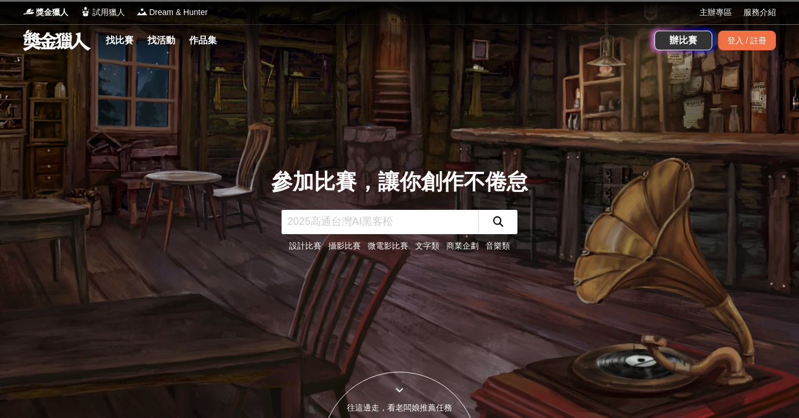
click at [426, 216] on input "text" at bounding box center [379, 222] width 196 height 24
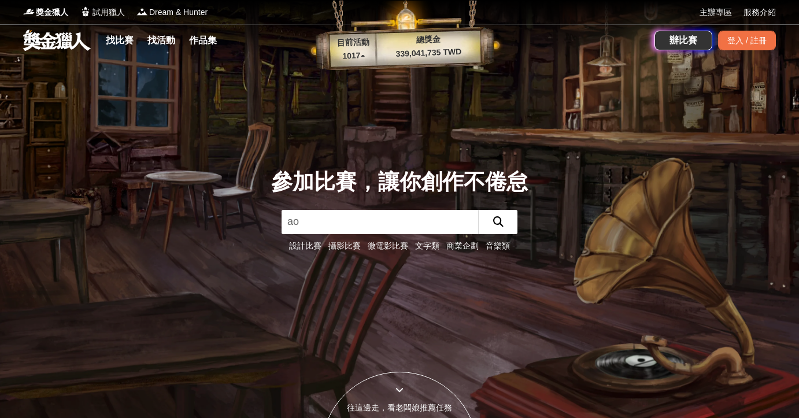
type input "a"
type input "美展"
click at [498, 221] on button "submit" at bounding box center [497, 222] width 39 height 24
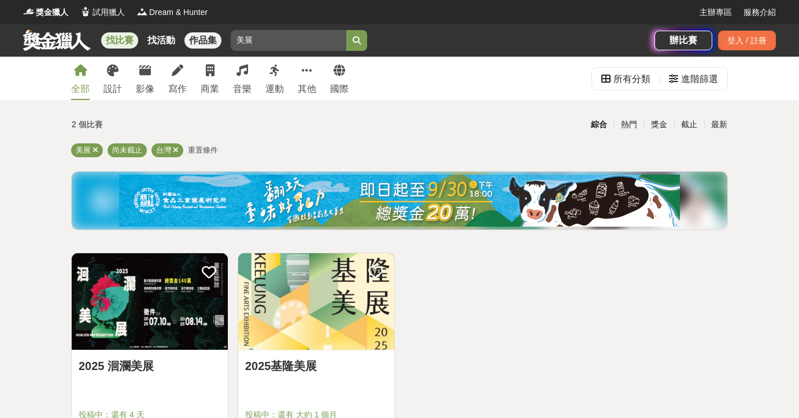
drag, startPoint x: 268, startPoint y: 42, endPoint x: 202, endPoint y: 42, distance: 65.9
click at [202, 42] on div "找比賽 找活動 作品集 美展" at bounding box center [338, 40] width 631 height 32
type input "美術"
click at [357, 40] on button "submit" at bounding box center [356, 40] width 21 height 21
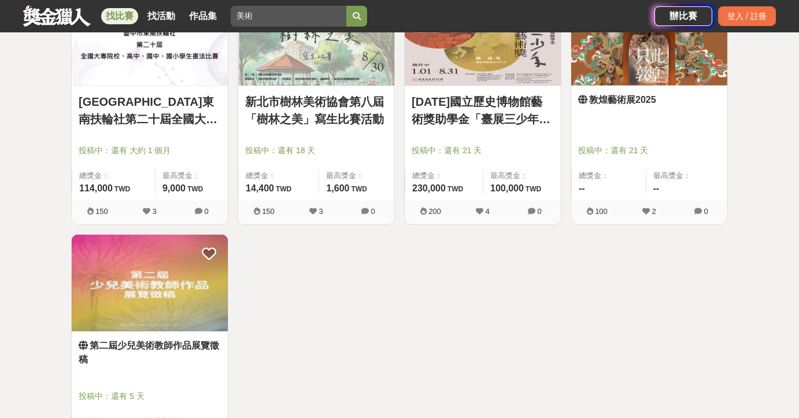
scroll to position [1244, 0]
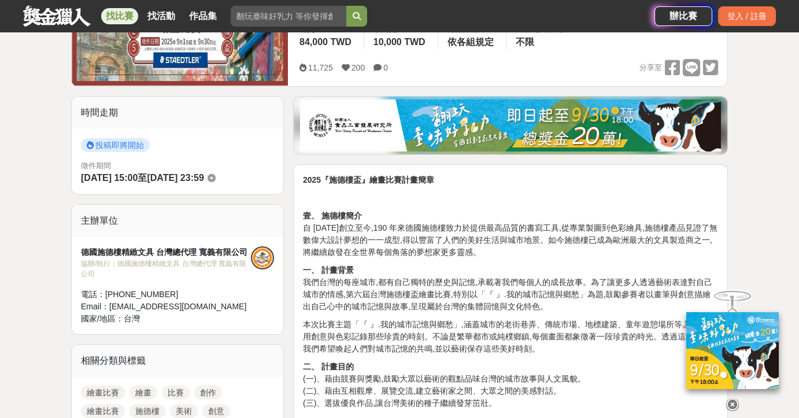
scroll to position [14, 0]
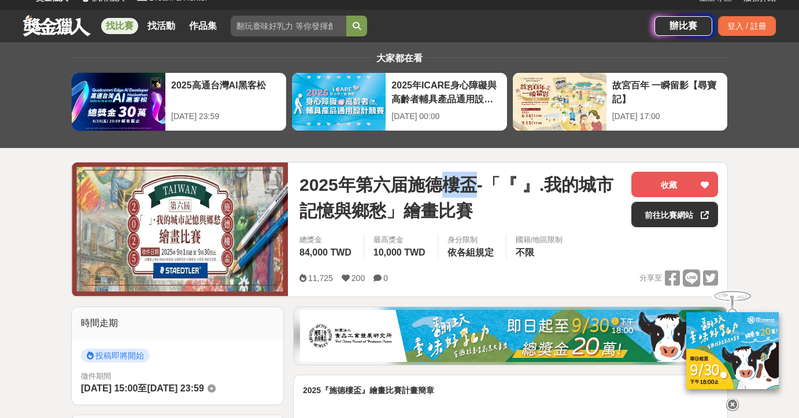
drag, startPoint x: 433, startPoint y: 188, endPoint x: 477, endPoint y: 192, distance: 43.5
click at [477, 192] on span "2025年第六届施德樓盃-「『 』.我的城市記憶與鄉愁」繪畫比賽" at bounding box center [460, 198] width 322 height 52
click at [421, 183] on span "2025年第六届施德樓盃-「『 』.我的城市記憶與鄉愁」繪畫比賽" at bounding box center [460, 198] width 322 height 52
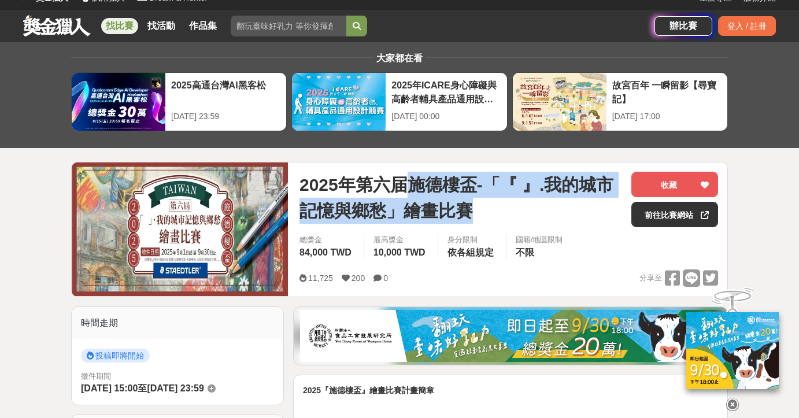
drag, startPoint x: 407, startPoint y: 180, endPoint x: 487, endPoint y: 214, distance: 86.4
click at [487, 214] on span "2025年第六届施德樓盃-「『 』.我的城市記憶與鄉愁」繪畫比賽" at bounding box center [460, 198] width 322 height 52
copy span "施德樓盃-「『 』.我的城市記憶與鄉愁」繪畫比賽"
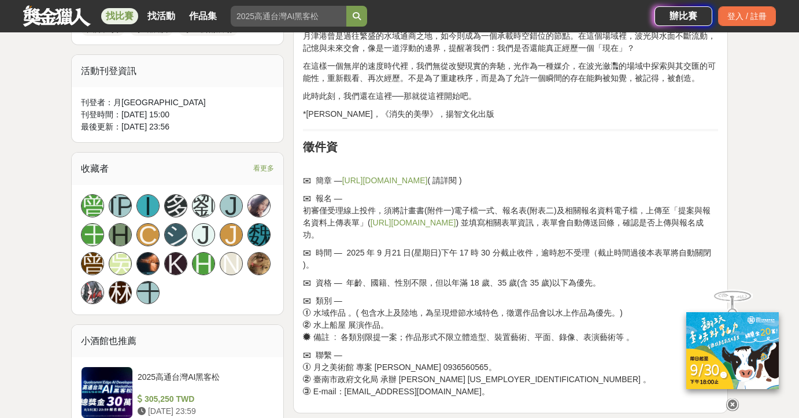
scroll to position [960, 0]
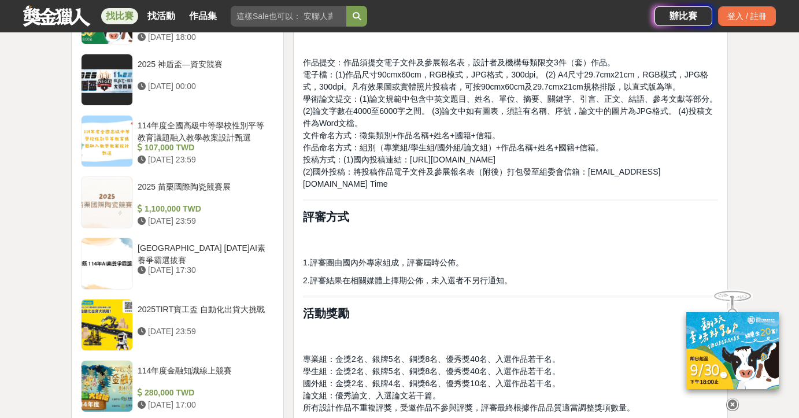
scroll to position [1104, 0]
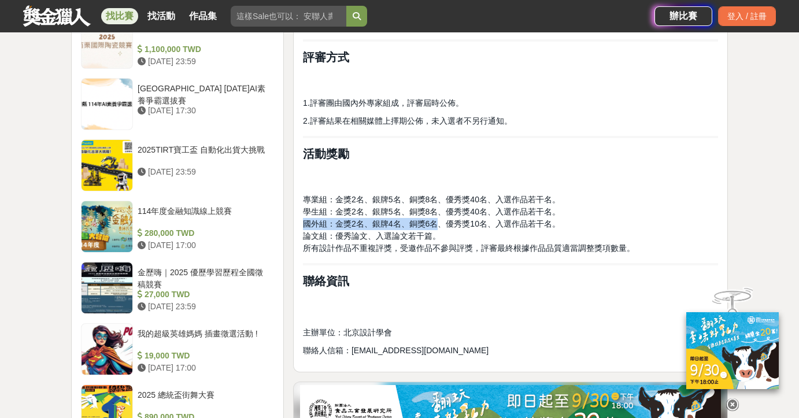
drag, startPoint x: 305, startPoint y: 209, endPoint x: 440, endPoint y: 211, distance: 135.8
click at [440, 219] on span "國外組：金獎2名、銀牌4名、銅獎6名、優秀獎10名、入選作品若干名。" at bounding box center [431, 223] width 257 height 9
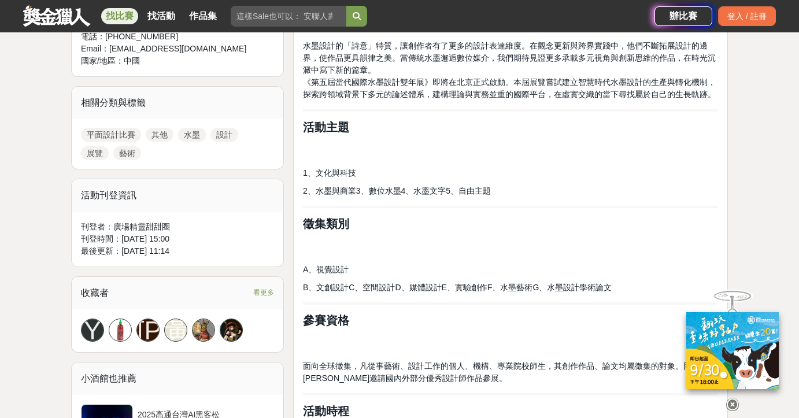
scroll to position [113, 0]
